Goal: Task Accomplishment & Management: Complete application form

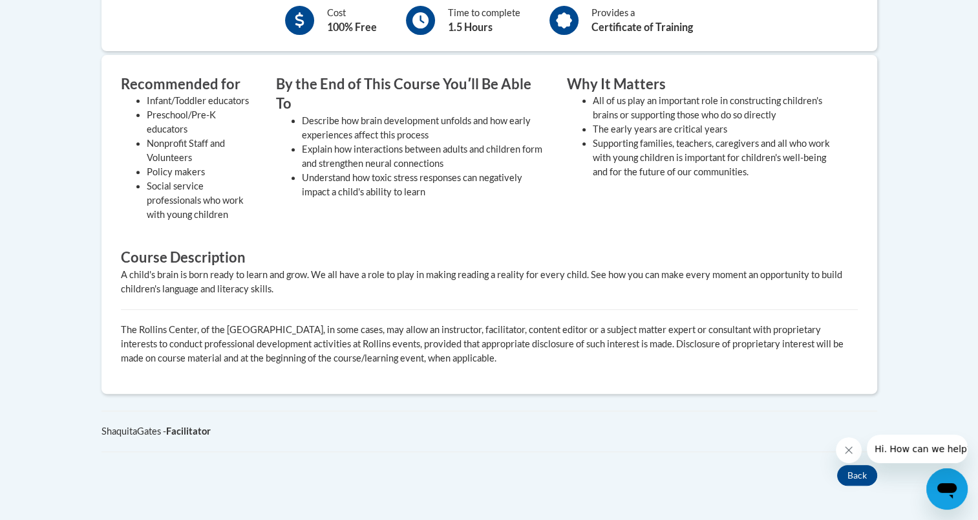
scroll to position [489, 0]
click at [849, 452] on icon "Close message from company" at bounding box center [848, 450] width 10 height 10
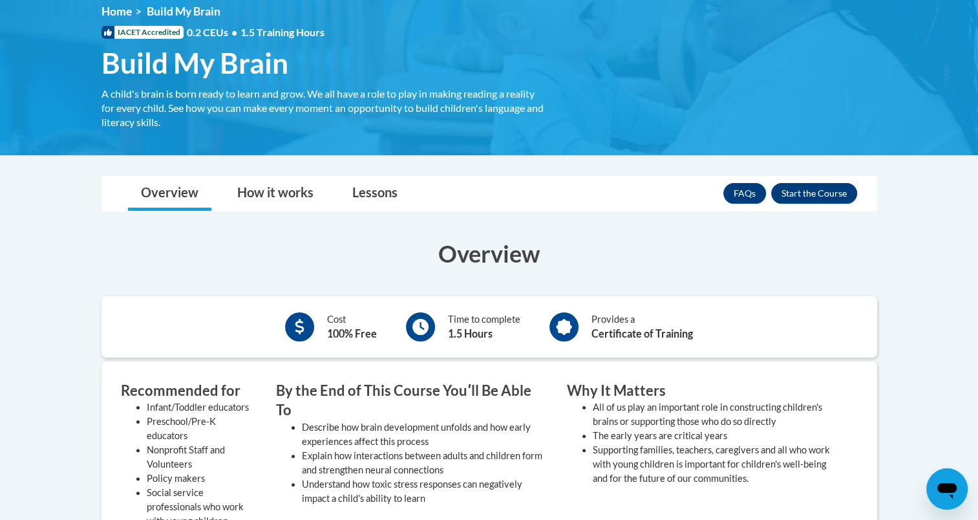
scroll to position [212, 0]
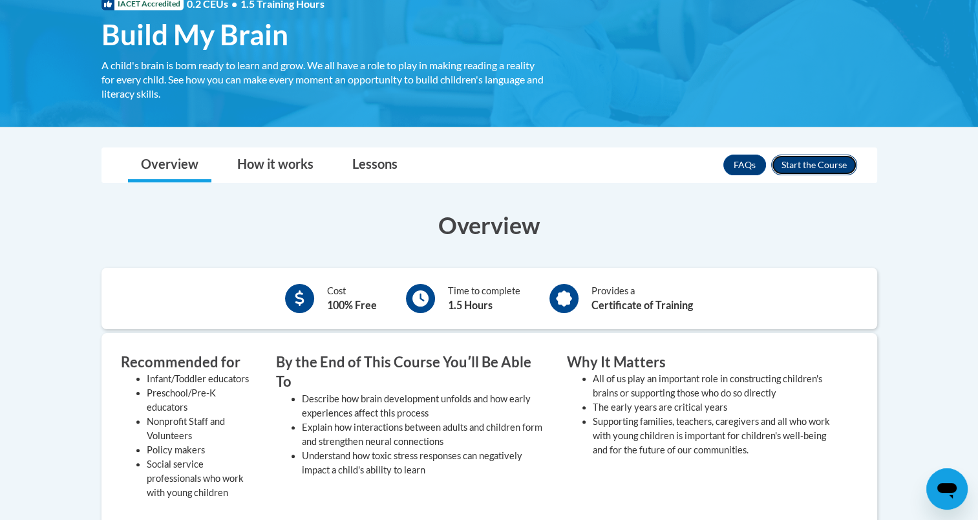
click at [799, 159] on button "Enroll" at bounding box center [814, 164] width 86 height 21
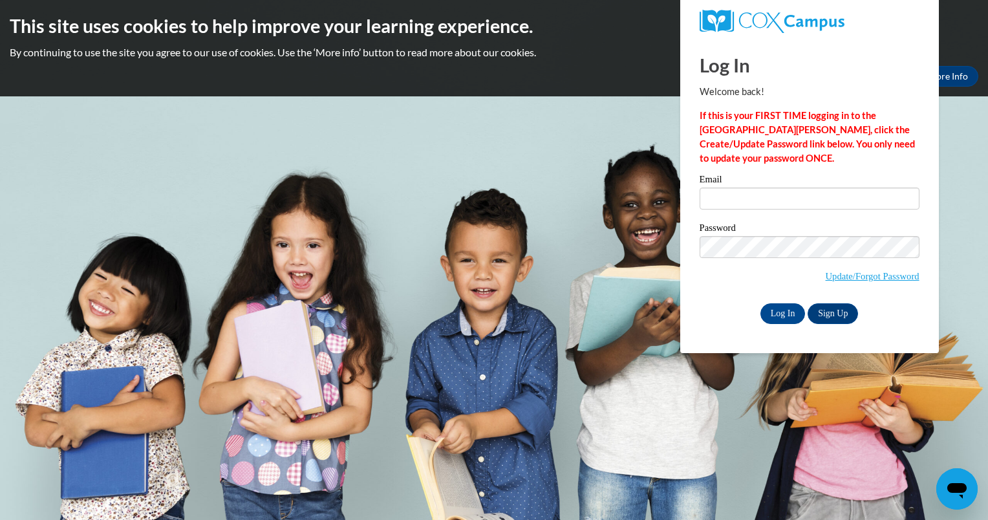
click at [954, 154] on body "This site uses cookies to help improve your learning experience. By continuing …" at bounding box center [494, 260] width 988 height 520
click at [293, 437] on body "This site uses cookies to help improve your learning experience. By continuing …" at bounding box center [494, 260] width 988 height 520
click at [833, 319] on link "Sign Up" at bounding box center [832, 313] width 50 height 21
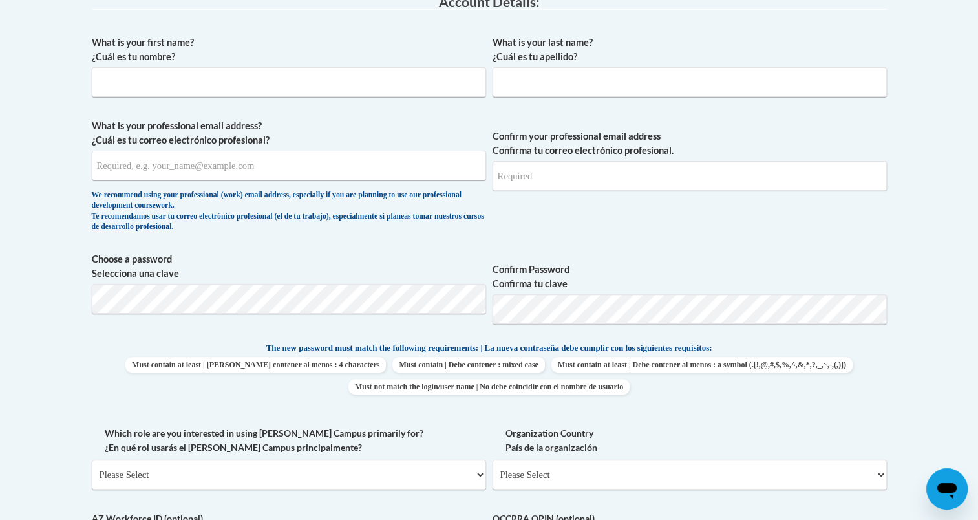
scroll to position [362, 0]
click at [289, 80] on input "What is your first name? ¿Cuál es tu nombre?" at bounding box center [289, 82] width 394 height 30
type input "Alaina"
type input "Mizuki"
type input "z118270@students.niu.edu"
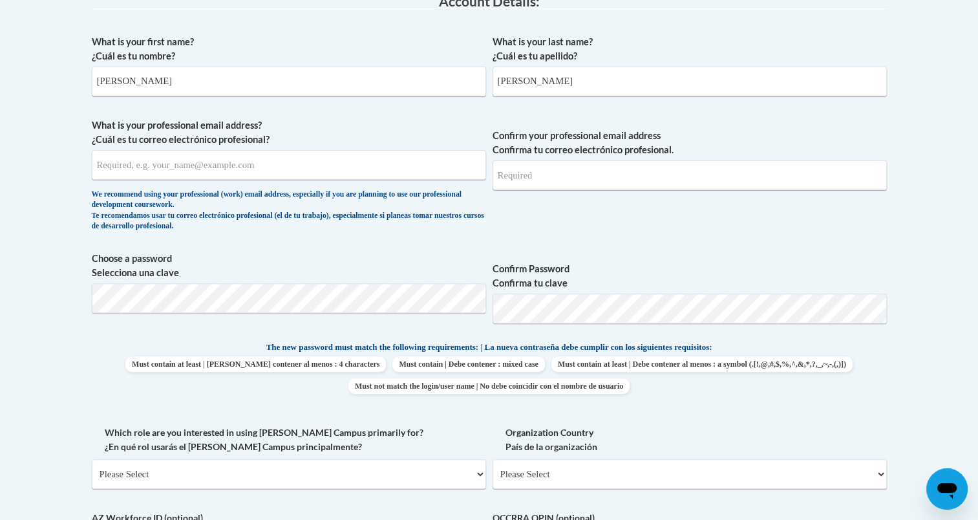
type input "z118270@students.niu.edu"
click at [539, 327] on span "Confirm Password Confirma tu clave" at bounding box center [690, 292] width 394 height 82
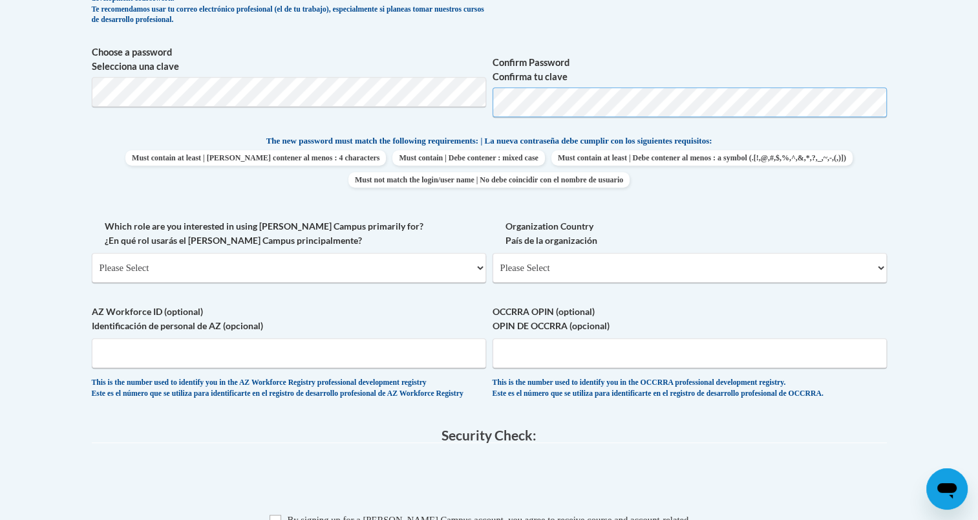
scroll to position [588, 0]
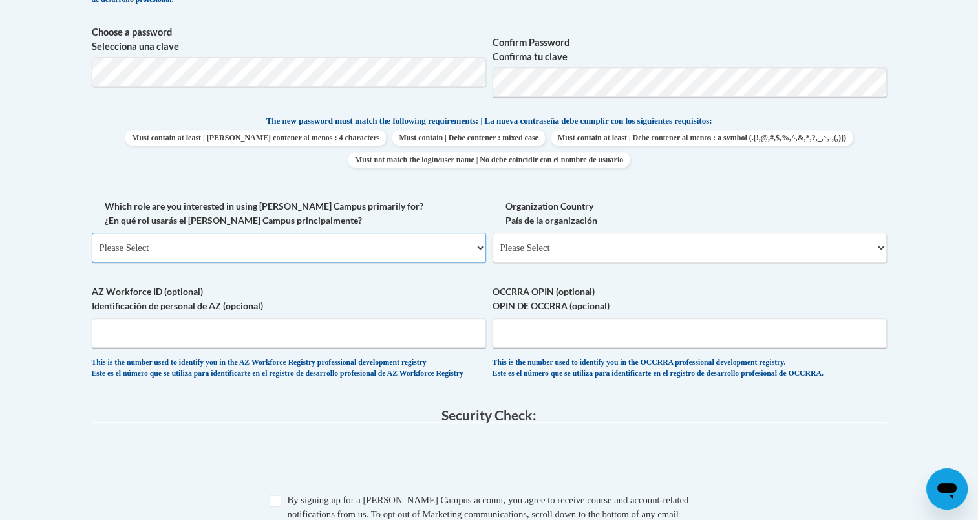
click at [407, 248] on select "Please Select College/University | Colegio/Universidad Community/Nonprofit Part…" at bounding box center [289, 248] width 394 height 30
select select "5a18ea06-2b54-4451-96f2-d152daf9eac5"
click at [92, 233] on select "Please Select College/University | Colegio/Universidad Community/Nonprofit Part…" at bounding box center [289, 248] width 394 height 30
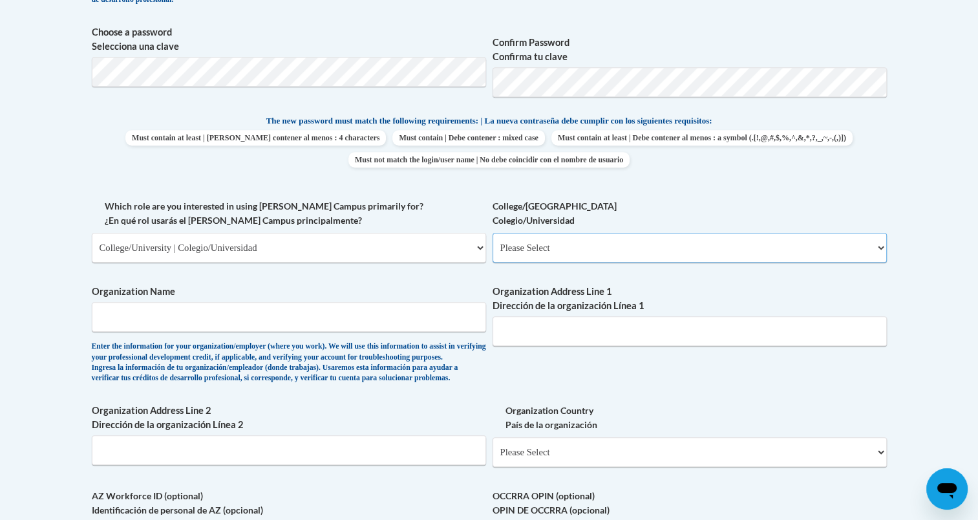
click at [628, 241] on select "Please Select College/University Staff | Empleado universitario College/Univers…" at bounding box center [690, 248] width 394 height 30
select select "99b32b07-cffc-426c-8bf6-0cd77760d84b"
click at [493, 233] on select "Please Select College/University Staff | Empleado universitario College/Univers…" at bounding box center [690, 248] width 394 height 30
click at [325, 315] on input "Organization Name" at bounding box center [289, 317] width 394 height 30
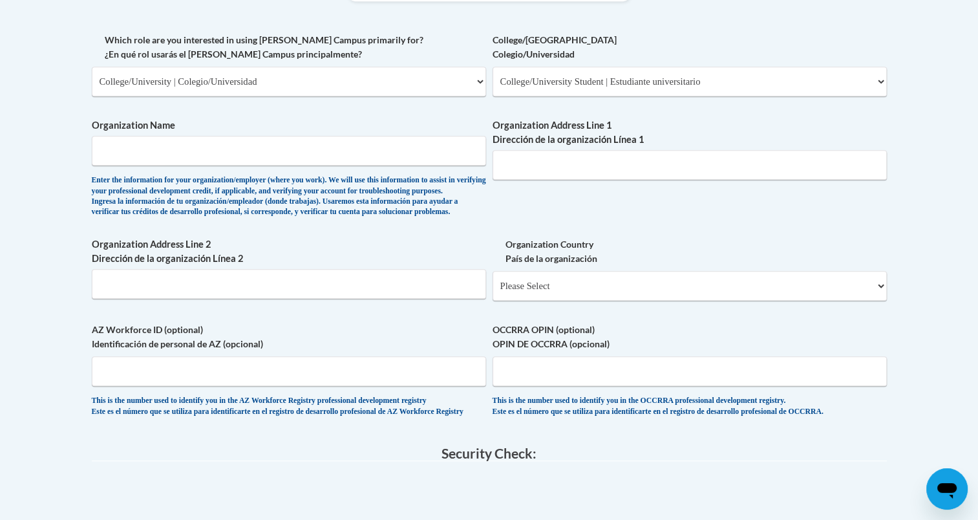
scroll to position [755, 0]
click at [274, 158] on input "Organization Name" at bounding box center [289, 150] width 394 height 30
click at [383, 246] on div "What is your first name? ¿Cuál es tu nombre? Alaina What is your last name? ¿Cu…" at bounding box center [489, 32] width 795 height 794
click at [329, 158] on input "Organization Name" at bounding box center [289, 150] width 394 height 30
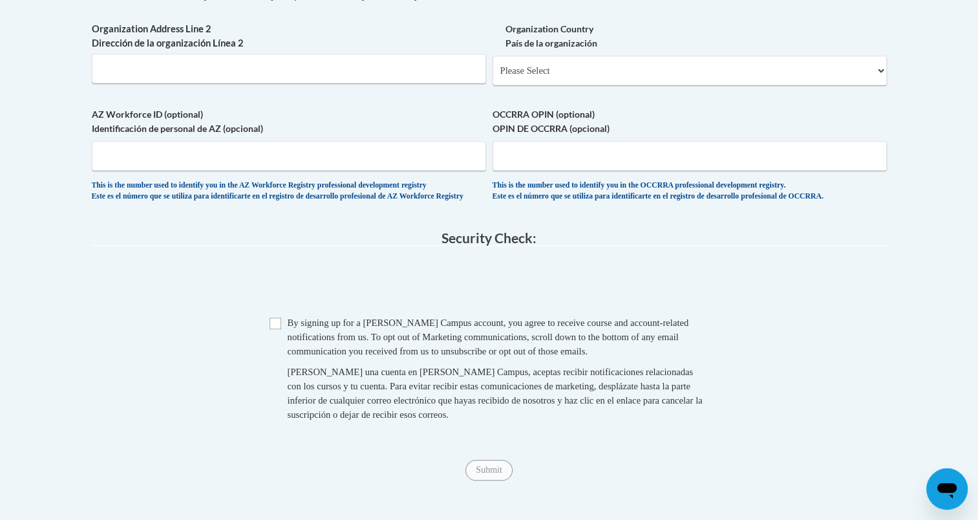
scroll to position [971, 0]
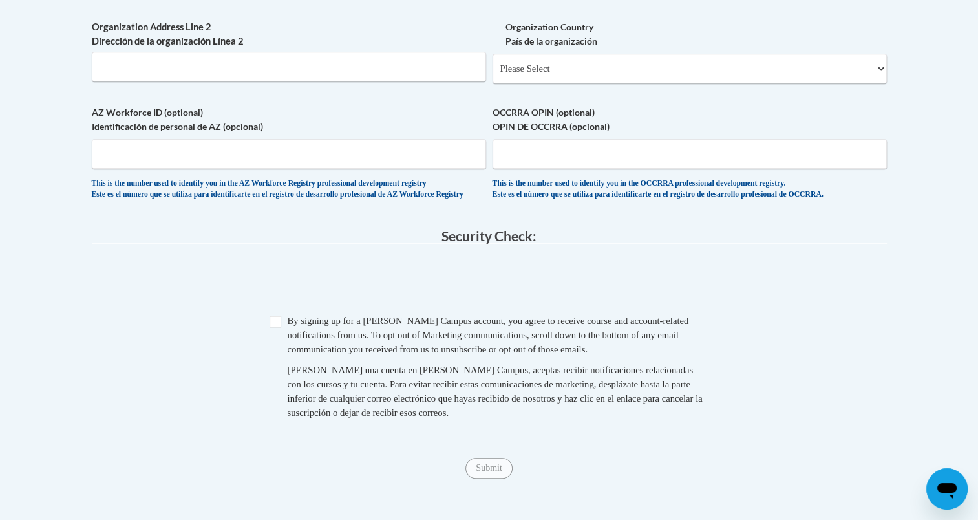
type input "Northern Illinois University"
click at [275, 327] on input "Checkbox" at bounding box center [276, 321] width 12 height 12
checkbox input "true"
click at [482, 478] on input "Submit" at bounding box center [488, 468] width 47 height 21
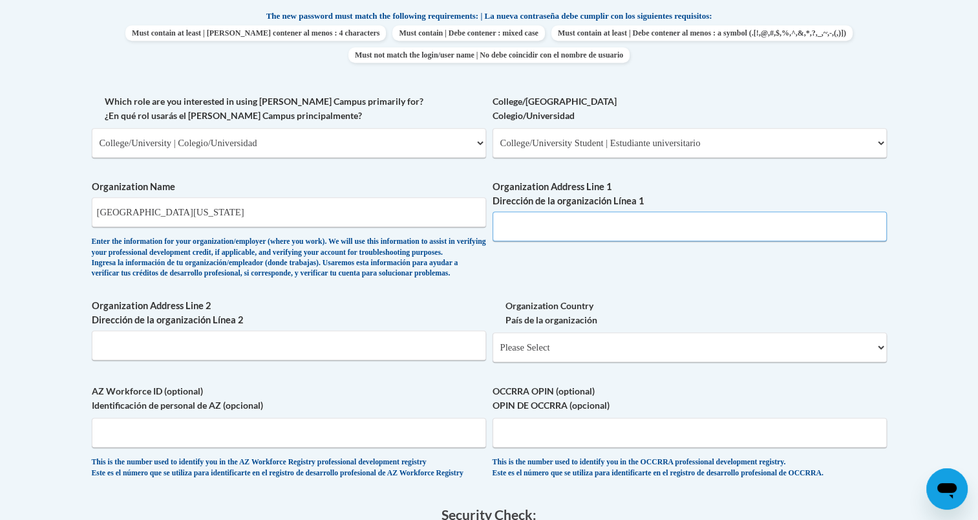
scroll to position [694, 0]
click at [619, 233] on input "Organization Address Line 1 Dirección de la organización Línea 1" at bounding box center [690, 225] width 394 height 30
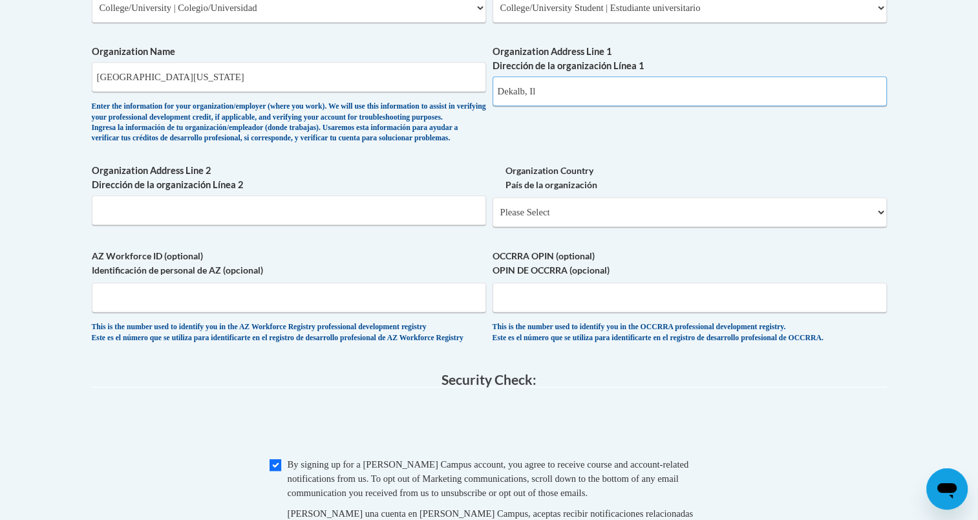
scroll to position [830, 0]
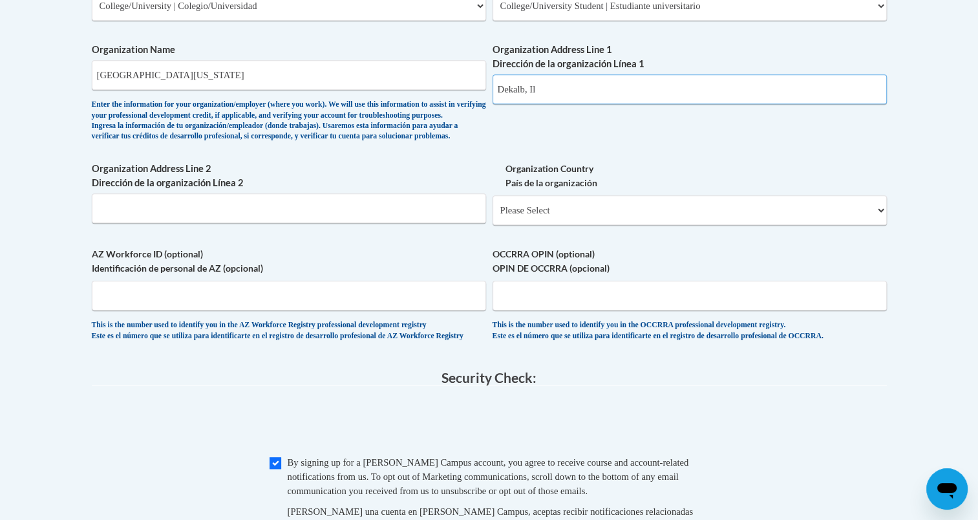
type input "Dekalb, Il"
click at [582, 225] on select "Please Select United States | Estados Unidos Outside of the United States | Fue…" at bounding box center [690, 210] width 394 height 30
select select "ad49bcad-a171-4b2e-b99c-48b446064914"
click at [493, 216] on select "Please Select United States | Estados Unidos Outside of the United States | Fue…" at bounding box center [690, 210] width 394 height 30
select select
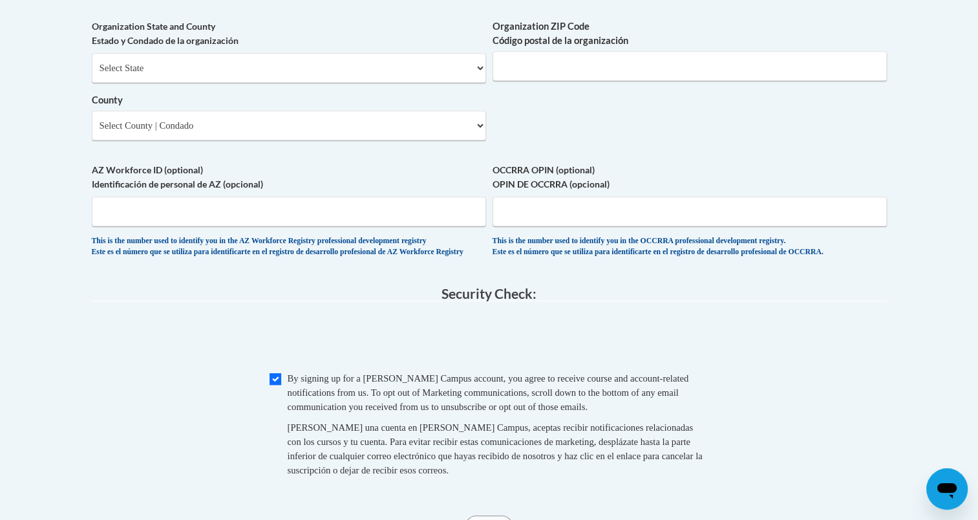
scroll to position [1055, 0]
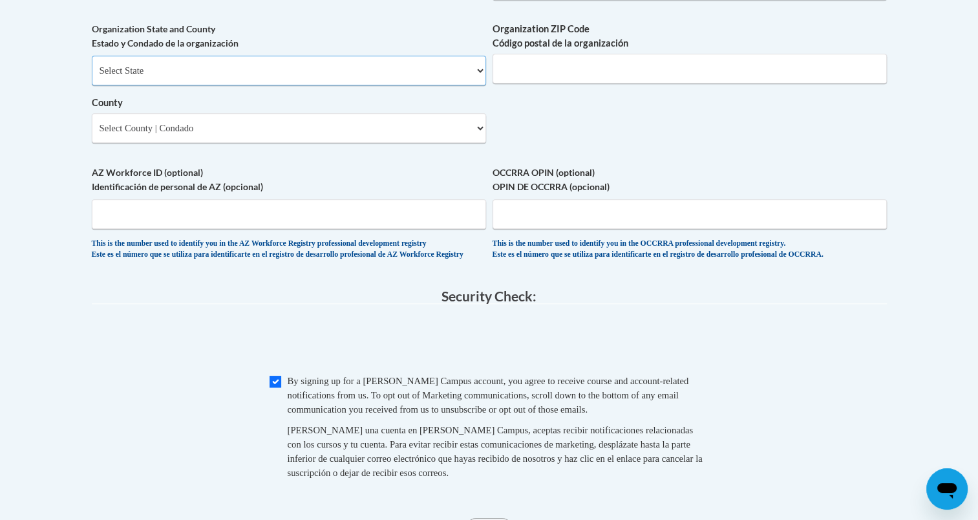
click at [390, 85] on select "Select State Alabama Alaska Arizona Arkansas California Colorado Connecticut De…" at bounding box center [289, 71] width 394 height 30
select select "Illinois"
click at [92, 77] on select "Select State Alabama Alaska Arizona Arkansas California Colorado Connecticut De…" at bounding box center [289, 71] width 394 height 30
click at [357, 143] on select "Select County Adams Alexander Bond Boone Brown Bureau Calhoun Carroll Cass Cham…" at bounding box center [289, 128] width 394 height 30
click at [577, 83] on input "Organization ZIP Code Código postal de la organización" at bounding box center [690, 69] width 394 height 30
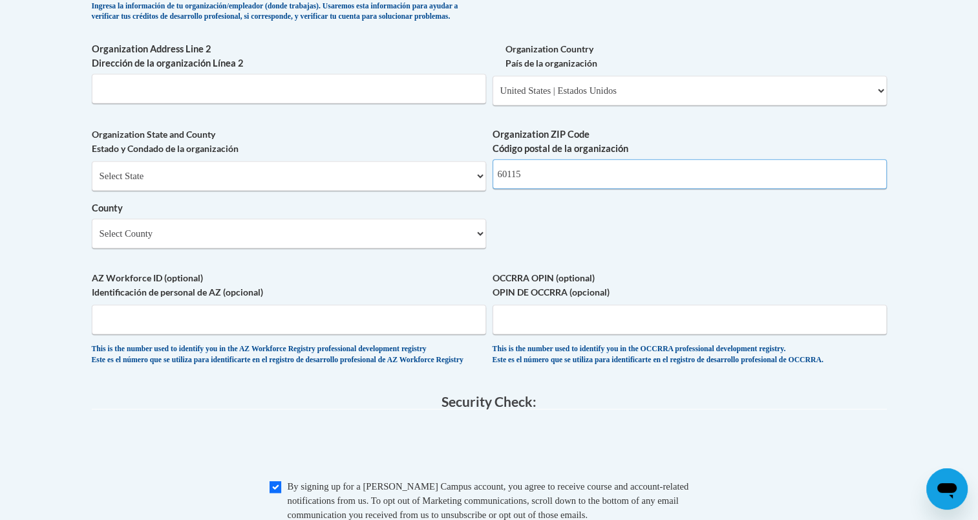
scroll to position [950, 0]
type input "60115"
click at [311, 248] on select "Select County Adams Alexander Bond Boone Brown Bureau Calhoun Carroll Cass Cham…" at bounding box center [289, 233] width 394 height 30
select select "DeKalb"
click at [92, 238] on select "Select County Adams Alexander Bond Boone Brown Bureau Calhoun Carroll Cass Cham…" at bounding box center [289, 233] width 394 height 30
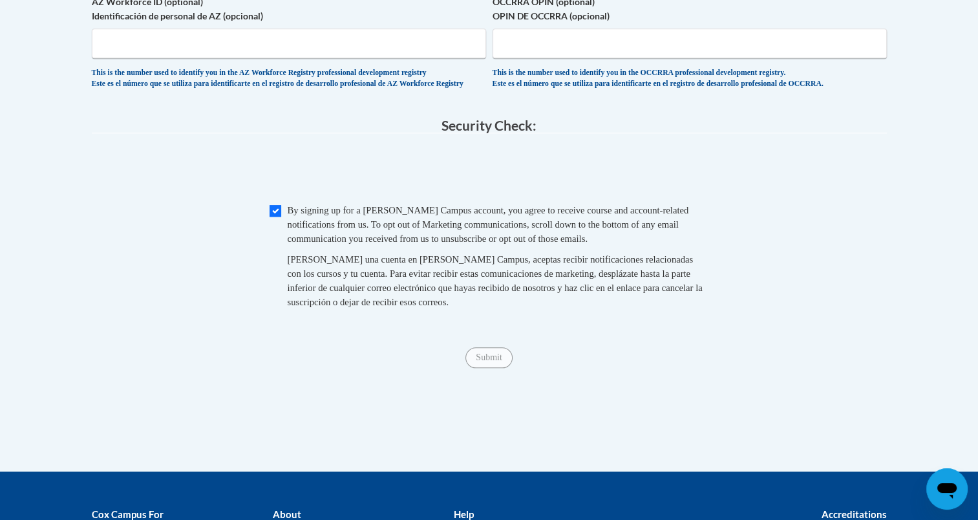
scroll to position [1225, 0]
click at [491, 368] on input "Submit" at bounding box center [488, 357] width 47 height 21
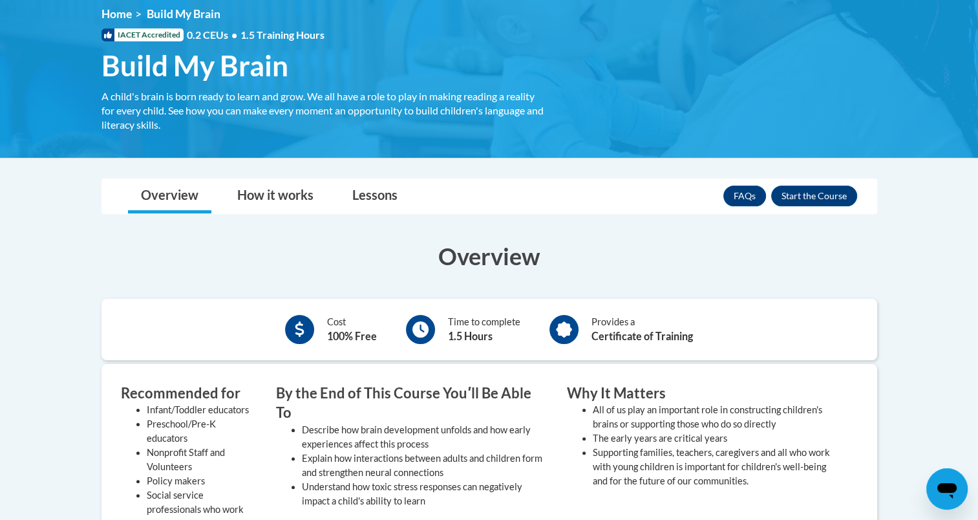
scroll to position [183, 0]
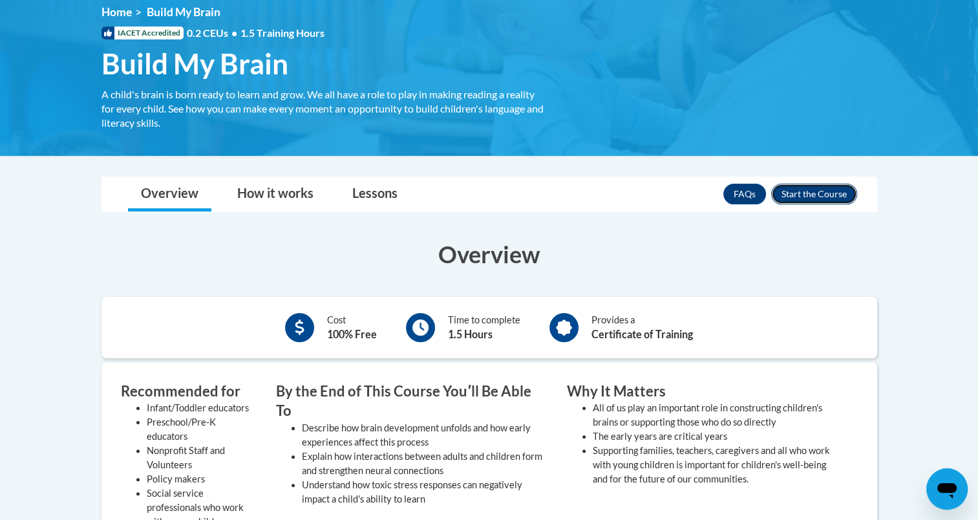
click at [829, 191] on button "Enroll" at bounding box center [814, 194] width 86 height 21
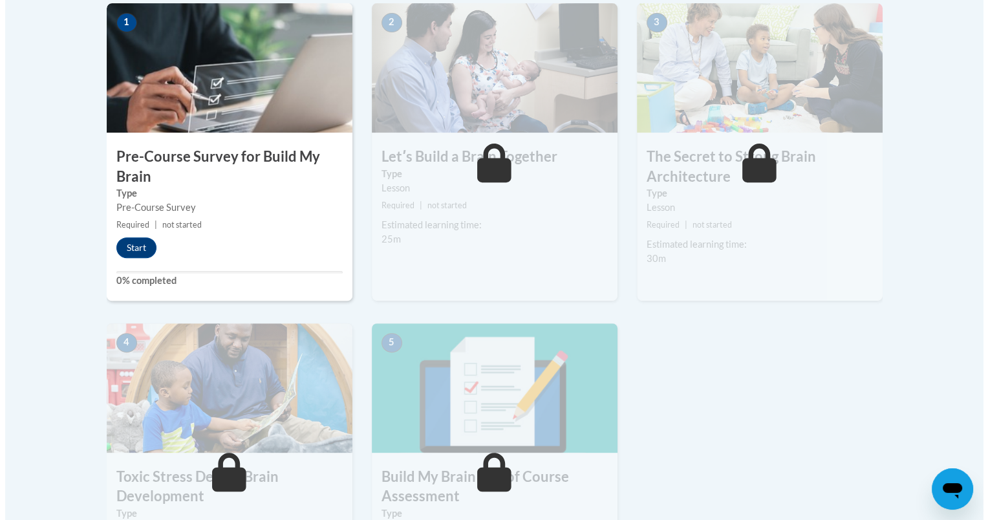
scroll to position [432, 0]
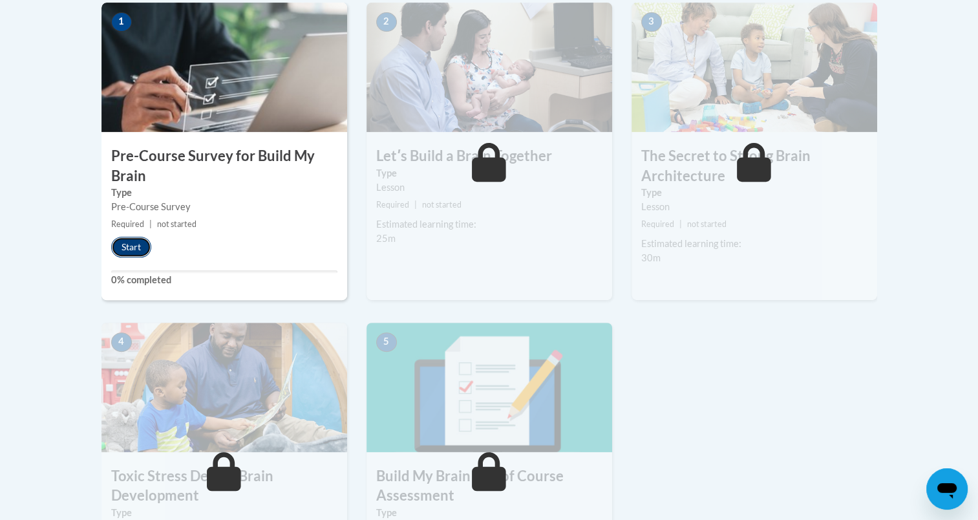
click at [134, 250] on button "Start" at bounding box center [131, 247] width 40 height 21
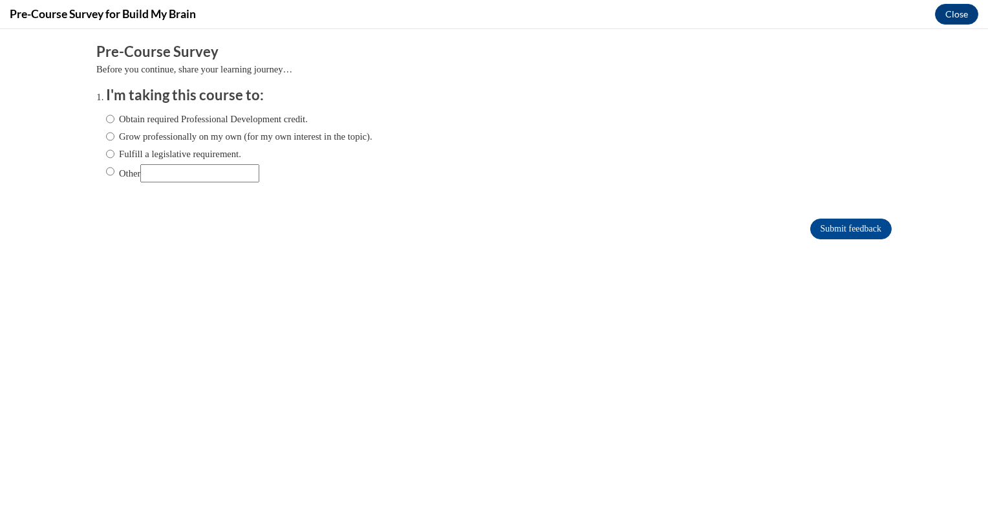
scroll to position [0, 0]
click at [106, 118] on input "Obtain required Professional Development credit." at bounding box center [110, 119] width 8 height 14
radio input "true"
click at [840, 218] on input "Submit feedback" at bounding box center [850, 228] width 81 height 21
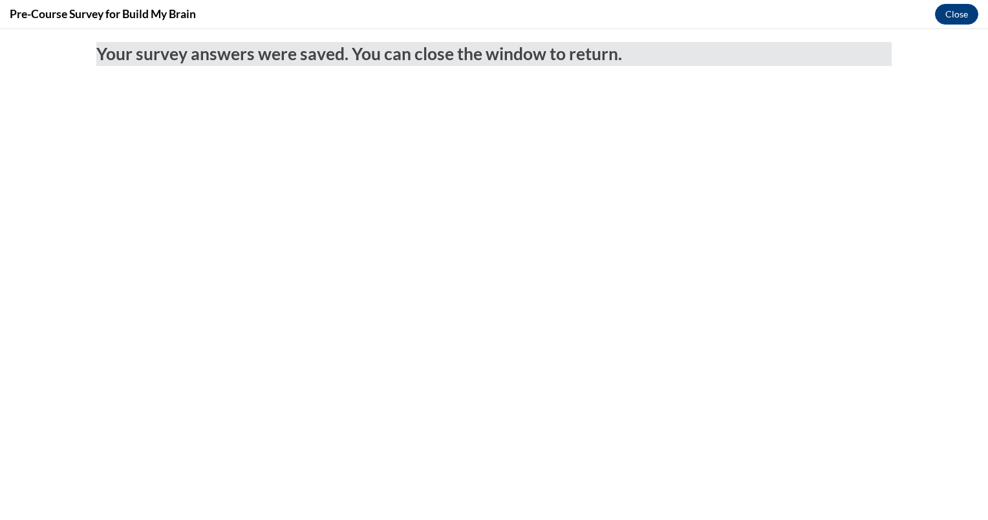
drag, startPoint x: 840, startPoint y: 217, endPoint x: 668, endPoint y: 248, distance: 175.3
click at [668, 248] on body "Your survey answers were saved. You can close the window to return." at bounding box center [494, 274] width 988 height 491
click at [943, 20] on button "Close" at bounding box center [956, 14] width 43 height 21
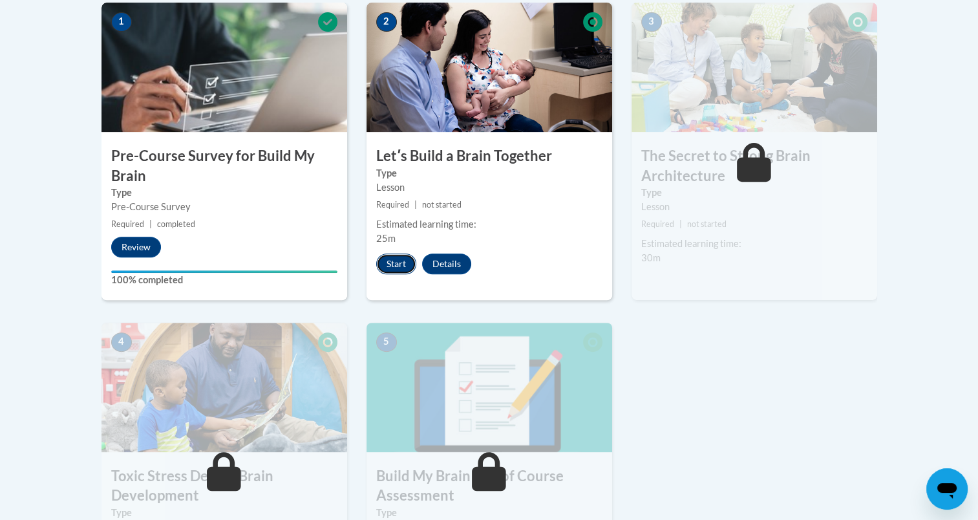
click at [390, 261] on button "Start" at bounding box center [396, 263] width 40 height 21
